Goal: Check status: Check status

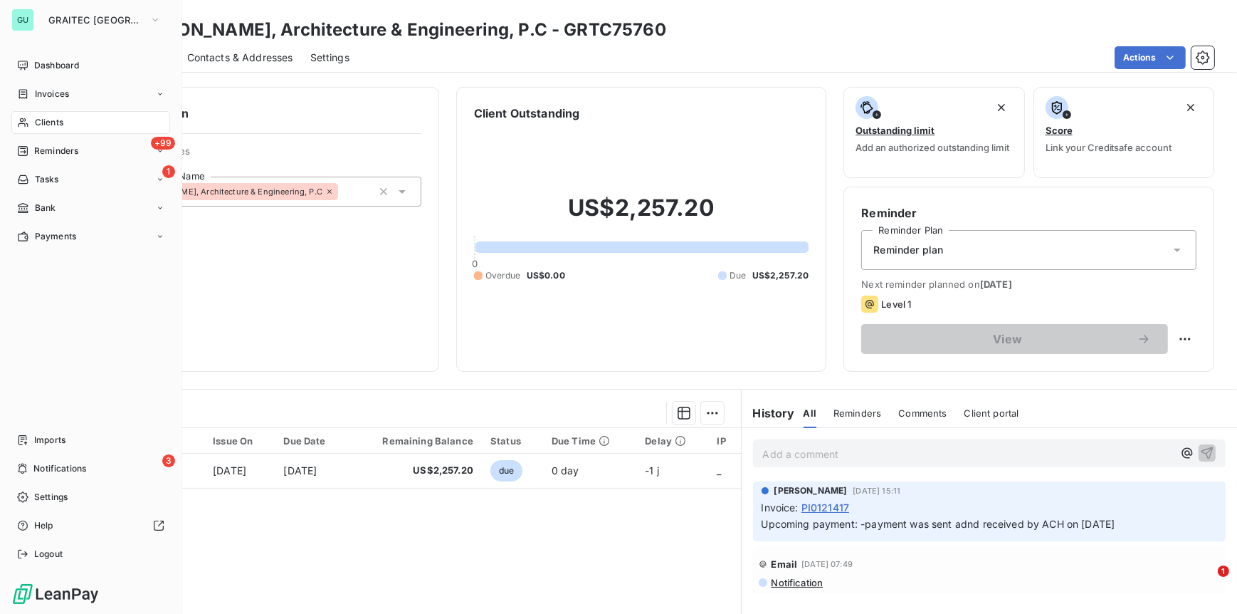
click at [46, 120] on span "Clients" at bounding box center [49, 122] width 28 height 13
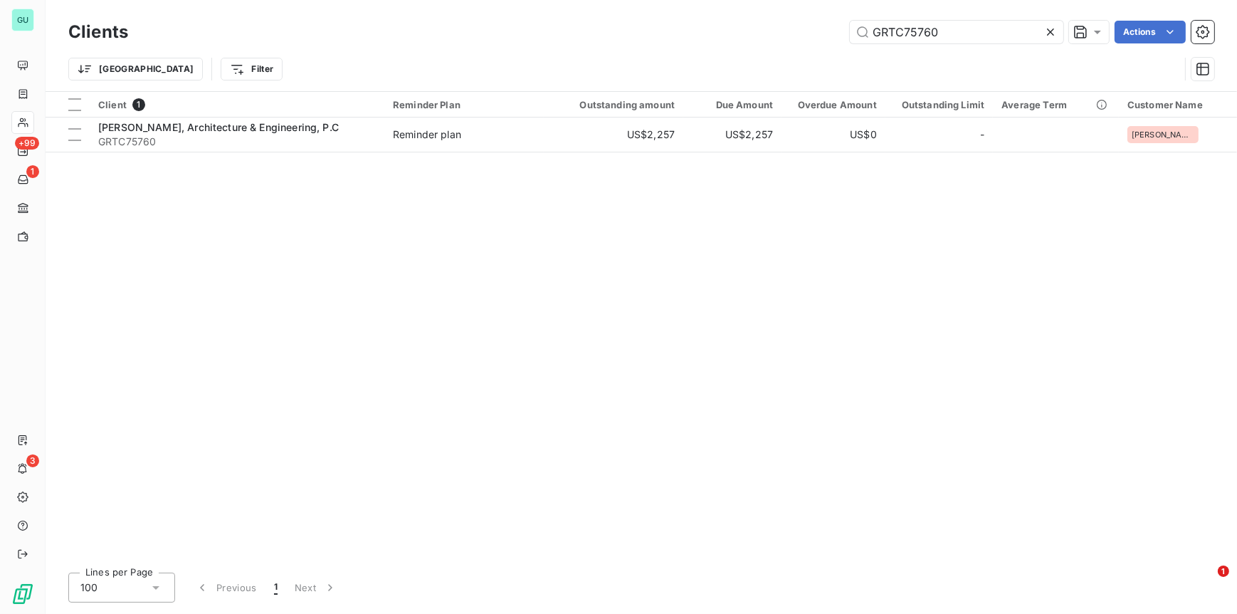
drag, startPoint x: 992, startPoint y: 36, endPoint x: 789, endPoint y: 32, distance: 202.9
click at [789, 32] on div "GRTC75760 Actions" at bounding box center [679, 32] width 1069 height 23
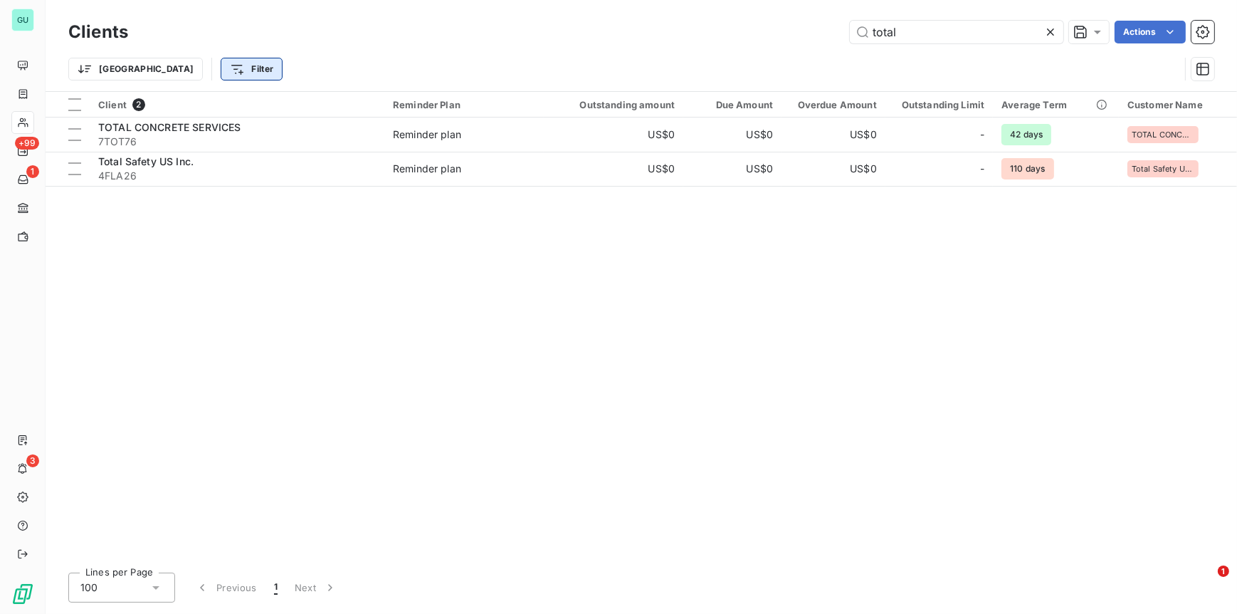
click at [154, 69] on html "GU +99 1 3 Clients total Actions Trier Filter Client 2 Reminder Plan Outstandin…" at bounding box center [618, 307] width 1237 height 614
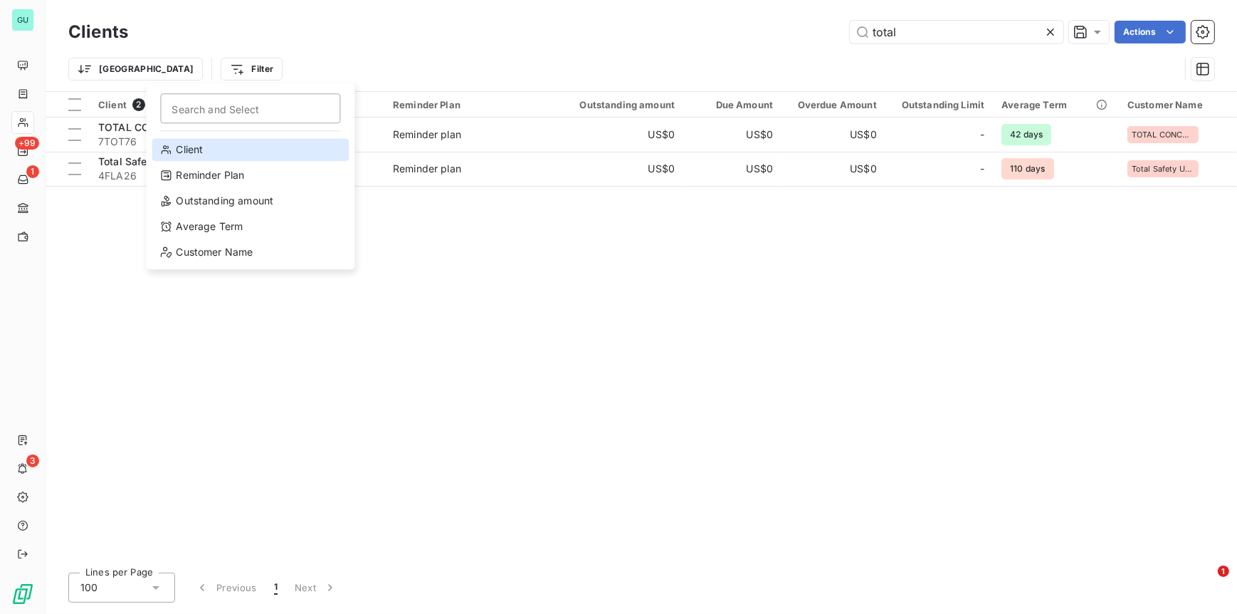
click at [206, 152] on div "Client" at bounding box center [250, 149] width 197 height 23
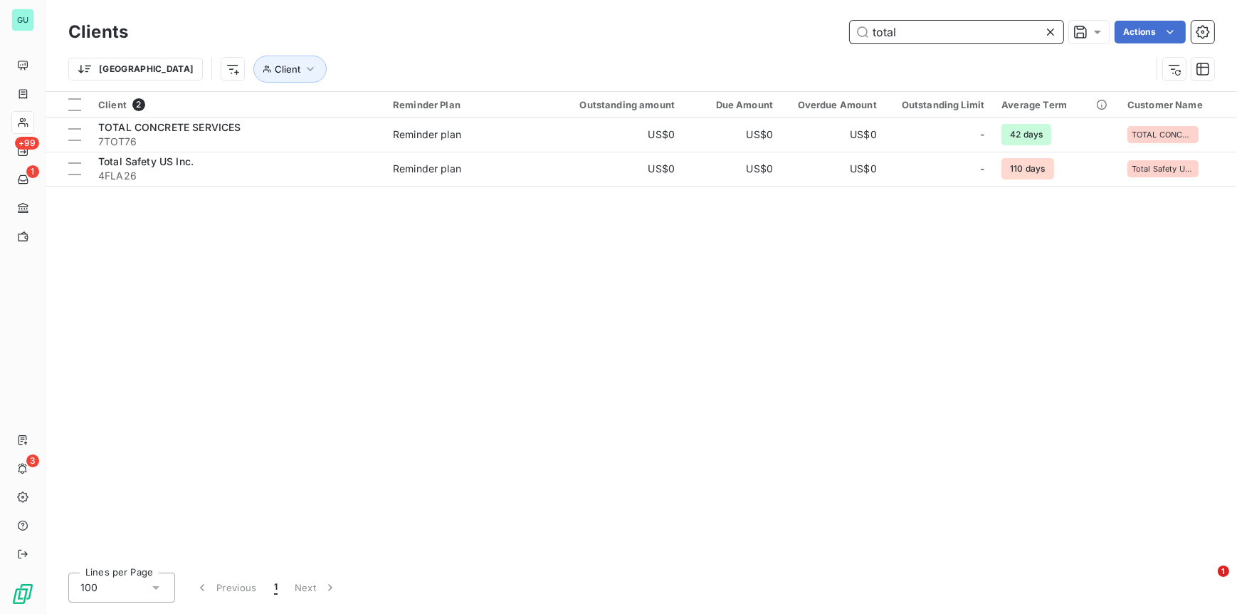
click at [950, 33] on input "total" at bounding box center [957, 32] width 214 height 23
click at [918, 31] on input "total" at bounding box center [957, 32] width 214 height 23
drag, startPoint x: 918, startPoint y: 31, endPoint x: 817, endPoint y: 26, distance: 101.2
click at [817, 26] on div "total Actions" at bounding box center [679, 32] width 1069 height 23
paste input "C08-00003272"
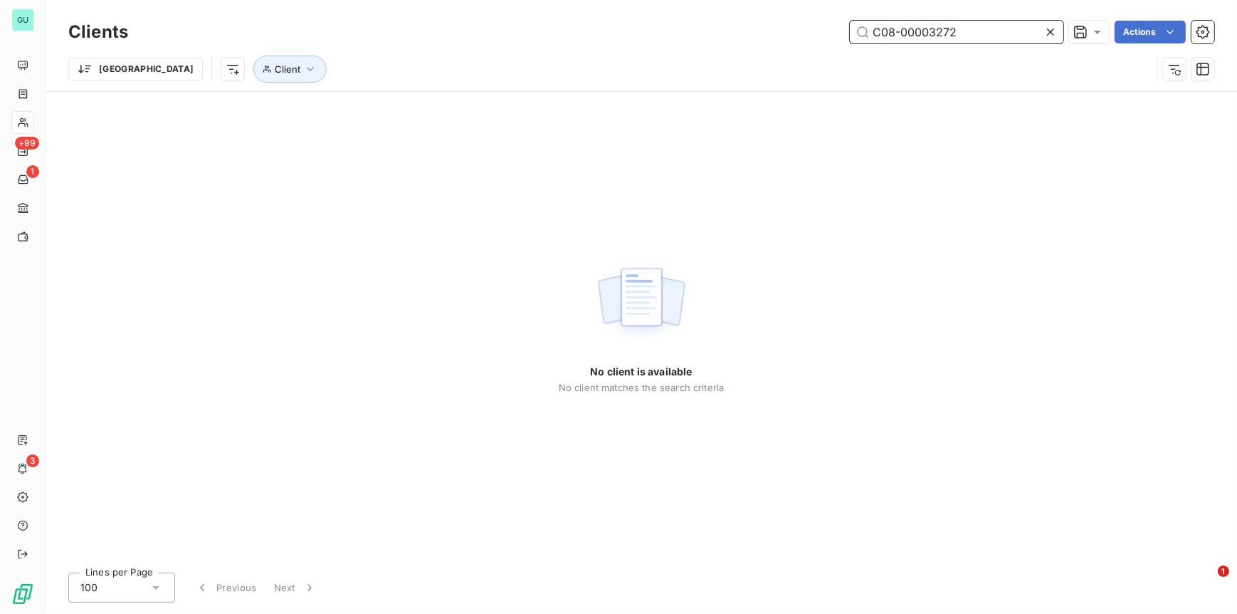
type input "C08-00003272"
